Goal: Transaction & Acquisition: Purchase product/service

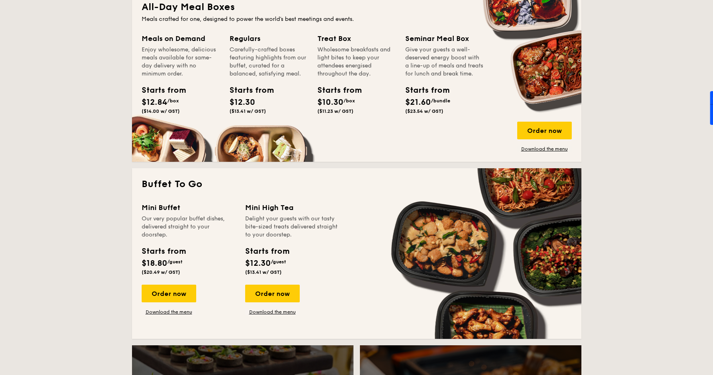
scroll to position [550, 0]
click at [530, 131] on div "Order now" at bounding box center [545, 130] width 55 height 18
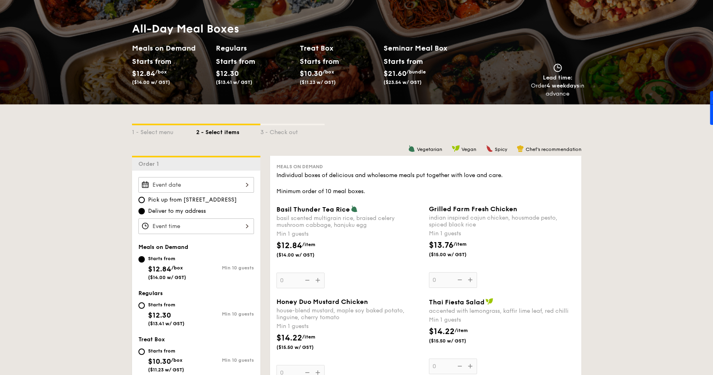
scroll to position [81, 0]
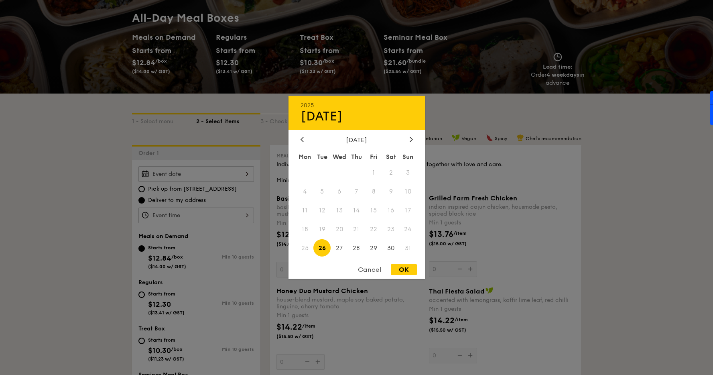
click at [223, 175] on div "2025 Aug [DATE] Tue Wed Thu Fri Sat Sun 1 2 3 4 5 6 7 8 9 10 11 12 13 14 15 16 …" at bounding box center [197, 174] width 116 height 16
click at [301, 138] on icon at bounding box center [302, 139] width 3 height 5
click at [409, 139] on div at bounding box center [411, 140] width 7 height 8
click at [371, 230] on span "22" at bounding box center [373, 228] width 17 height 17
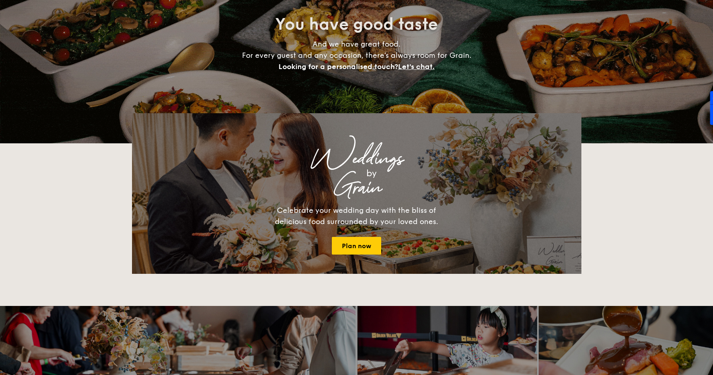
scroll to position [1428, 0]
